Goal: Information Seeking & Learning: Understand process/instructions

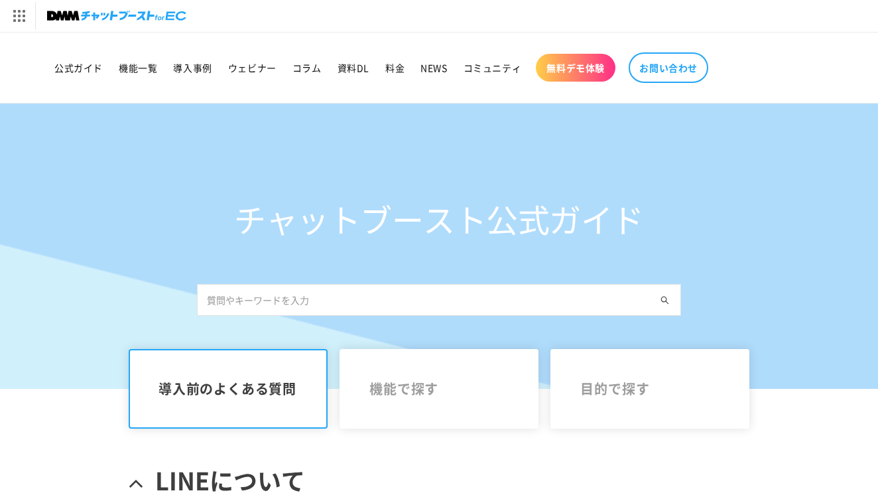
click at [306, 302] on input "text" at bounding box center [439, 300] width 484 height 32
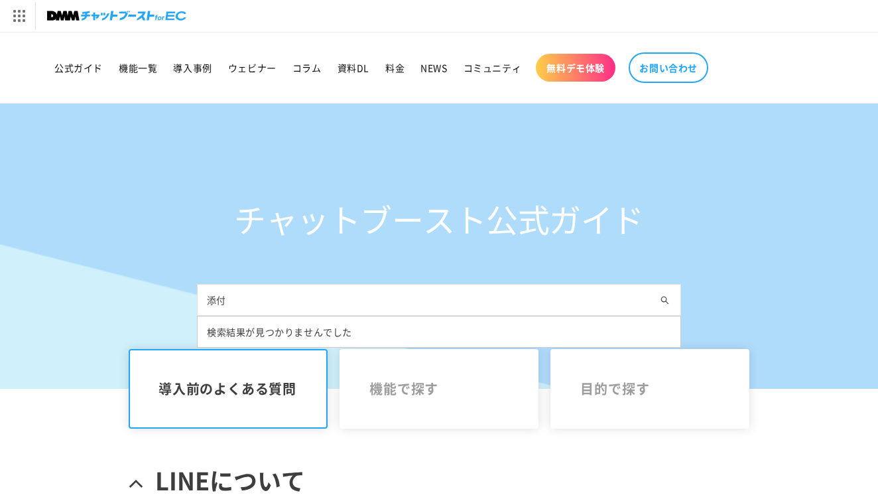
click at [306, 304] on input "添付" at bounding box center [439, 300] width 484 height 32
type input "添"
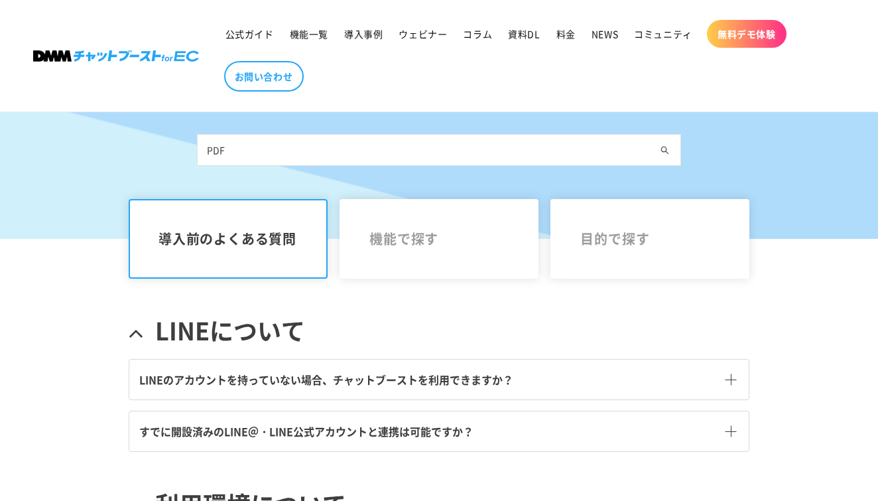
scroll to position [240, 0]
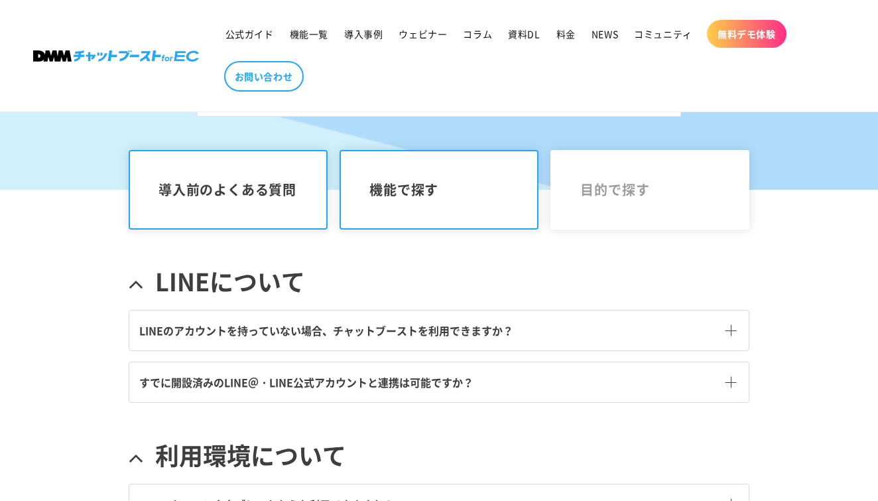
type input "PDF"
click at [458, 201] on link "機能で探す" at bounding box center [439, 190] width 199 height 80
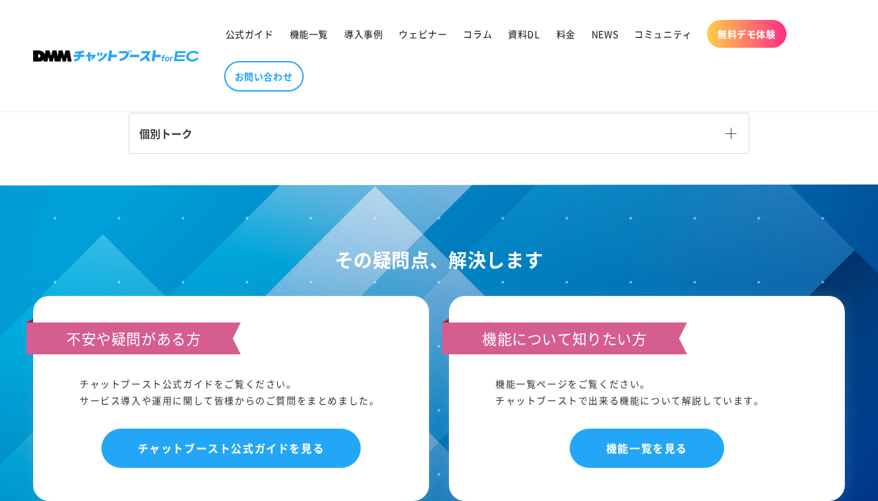
scroll to position [621, 0]
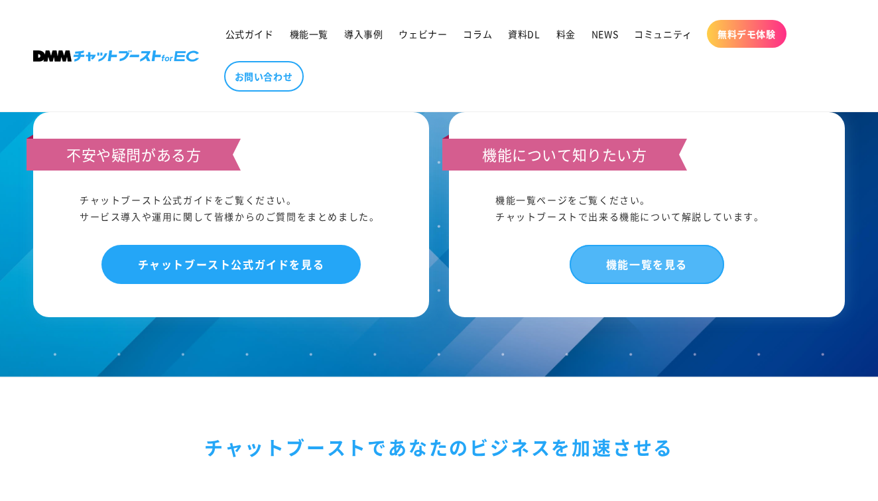
click at [601, 266] on link "機能一覧を見る" at bounding box center [647, 264] width 155 height 39
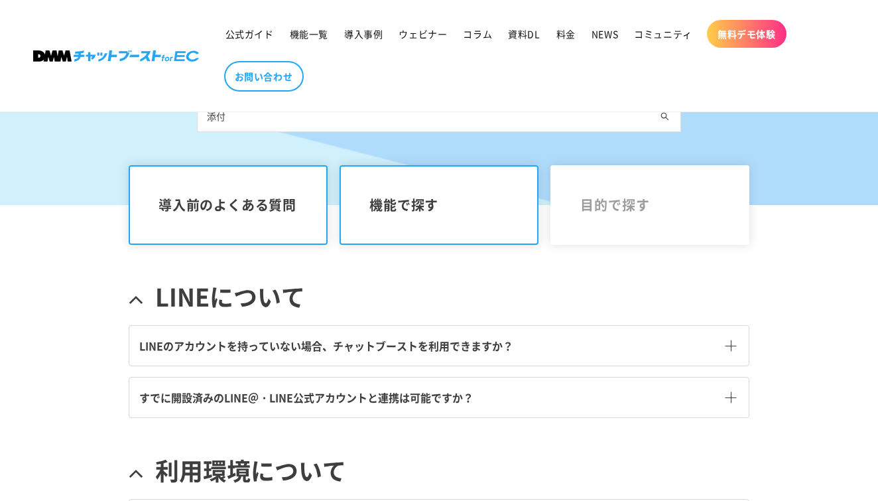
scroll to position [110, 0]
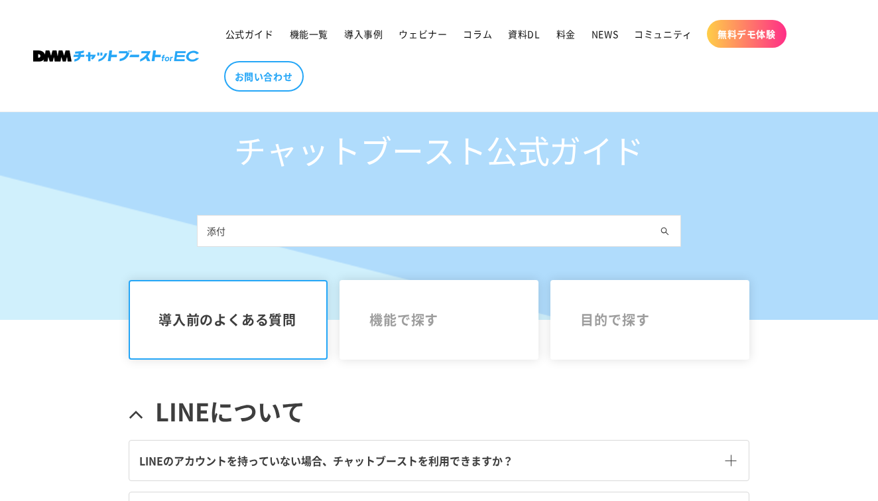
drag, startPoint x: 238, startPoint y: 227, endPoint x: 169, endPoint y: 225, distance: 69.0
click at [169, 225] on div "チャットブースト公式ガイド 添付" at bounding box center [439, 176] width 878 height 285
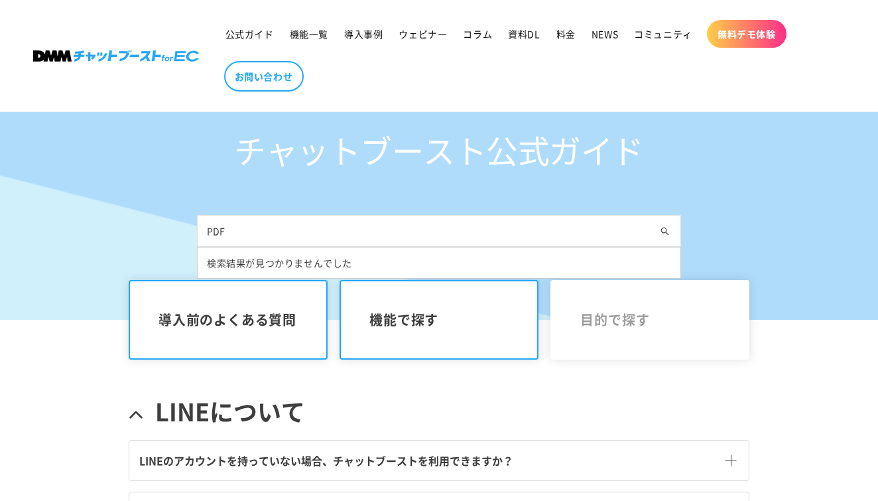
type input "PDF"
click at [398, 338] on link "機能で探す" at bounding box center [439, 320] width 199 height 80
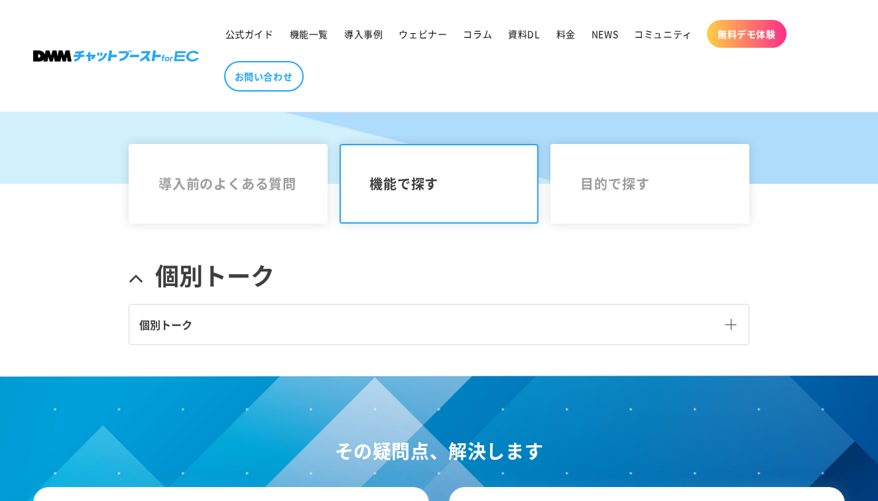
scroll to position [273, 0]
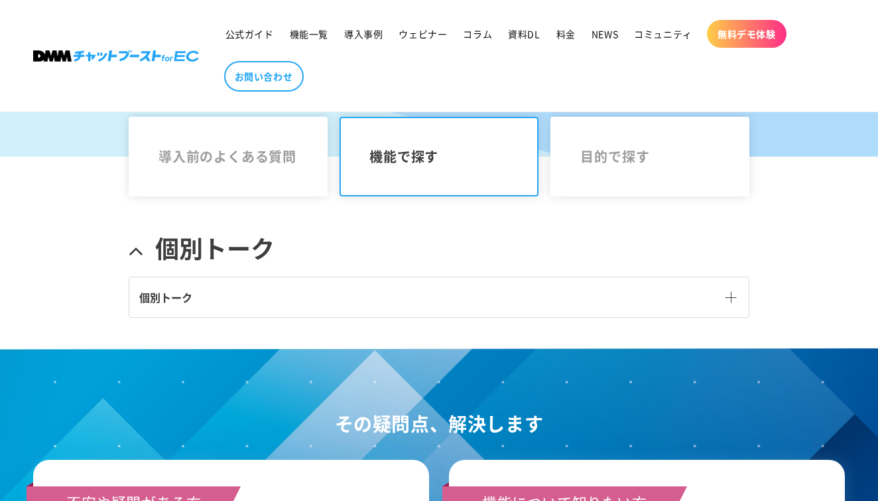
click at [363, 290] on link "個別トーク" at bounding box center [438, 297] width 619 height 40
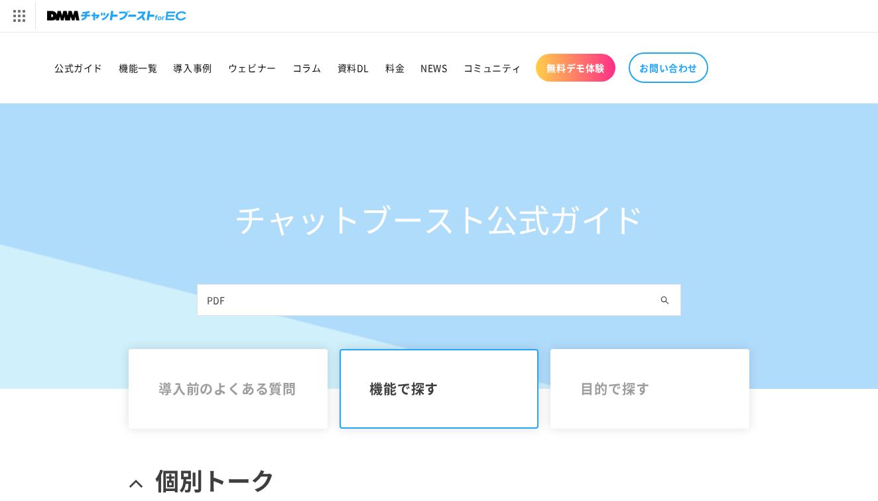
drag, startPoint x: 254, startPoint y: 301, endPoint x: 206, endPoint y: 302, distance: 47.7
click at [206, 302] on input "PDF" at bounding box center [439, 300] width 484 height 32
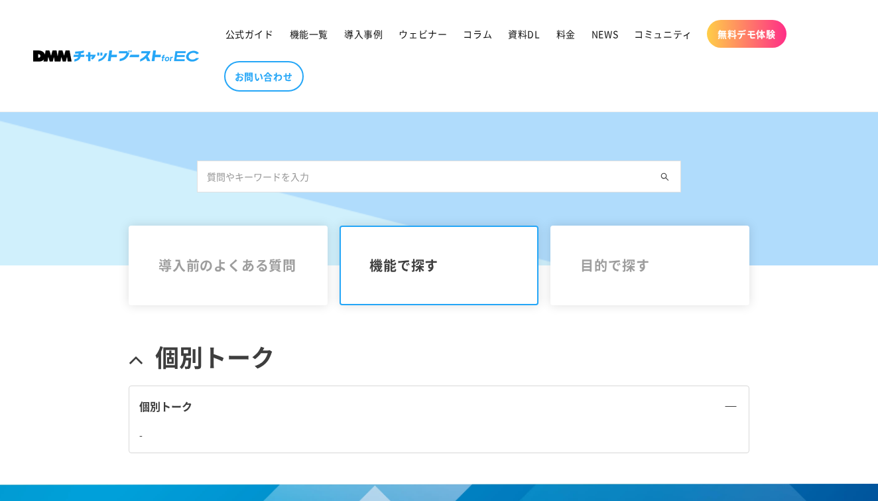
scroll to position [177, 0]
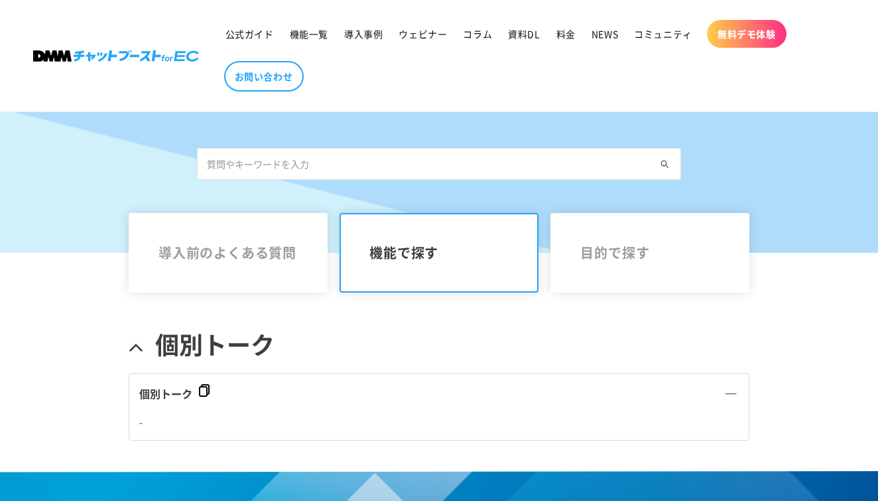
click at [186, 387] on span "個別トーク" at bounding box center [165, 393] width 53 height 16
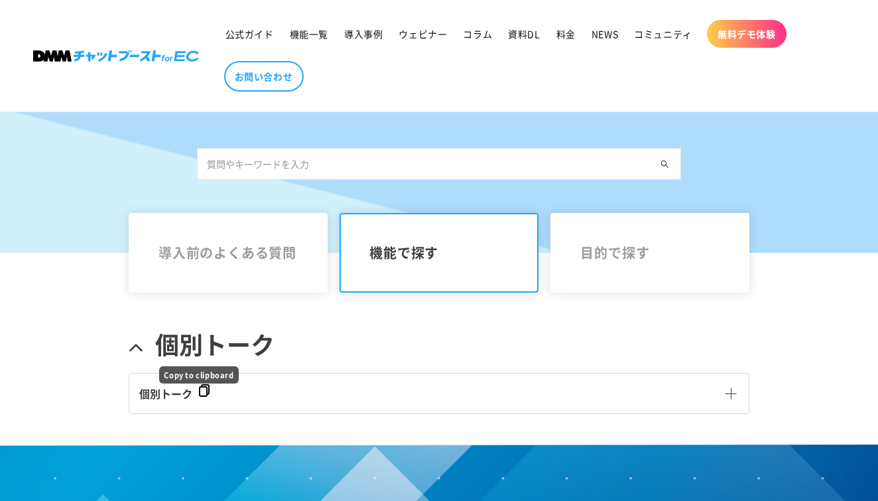
click at [206, 387] on rect at bounding box center [203, 391] width 7 height 9
click at [725, 389] on span at bounding box center [730, 393] width 11 height 11
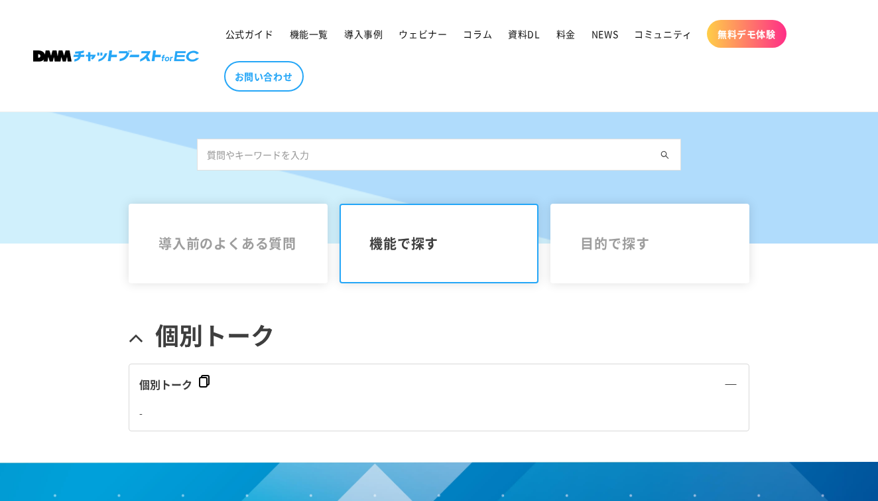
scroll to position [186, 0]
